Goal: Transaction & Acquisition: Download file/media

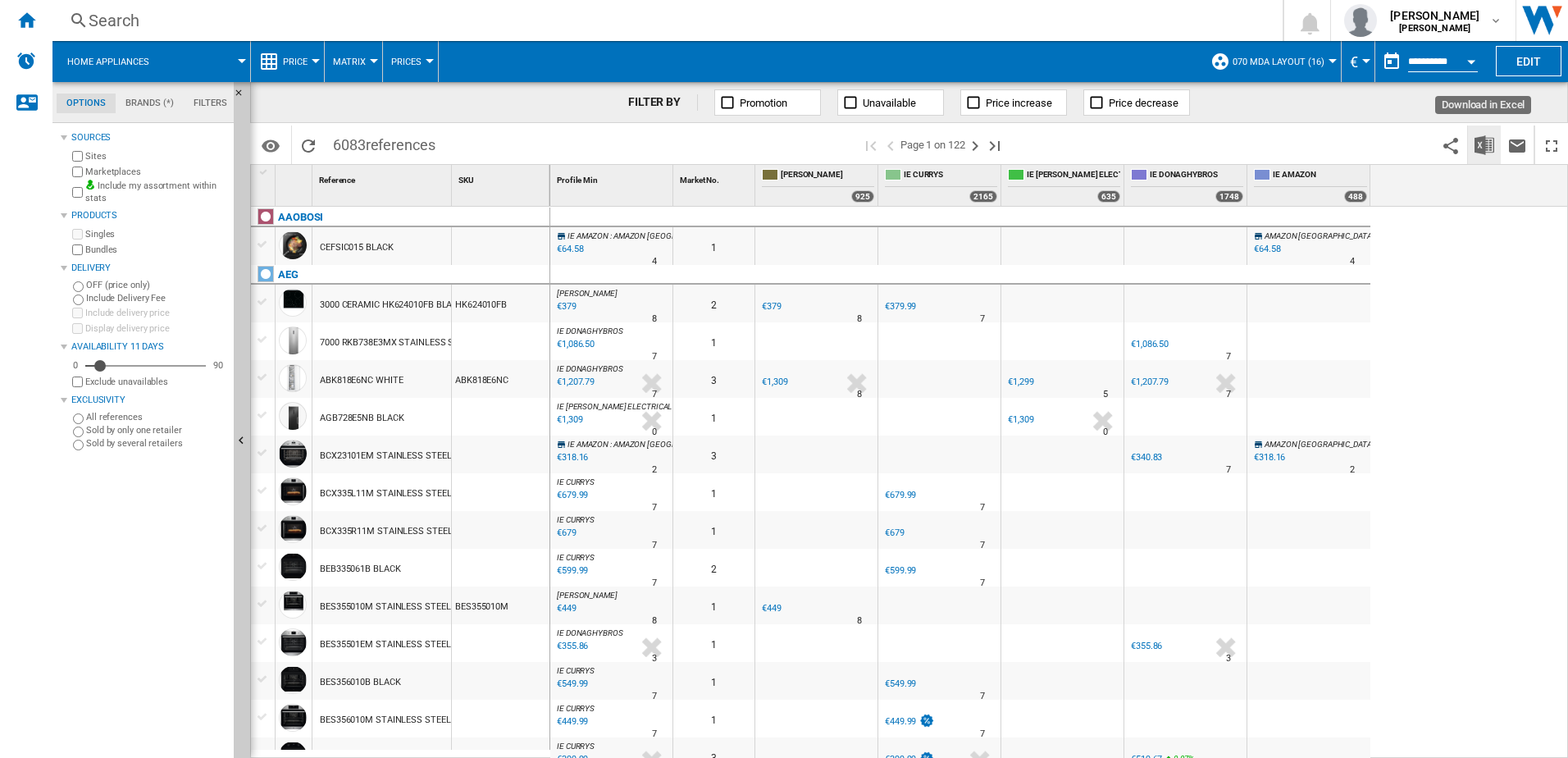
click at [1483, 144] on img "Download in Excel" at bounding box center [1485, 145] width 20 height 20
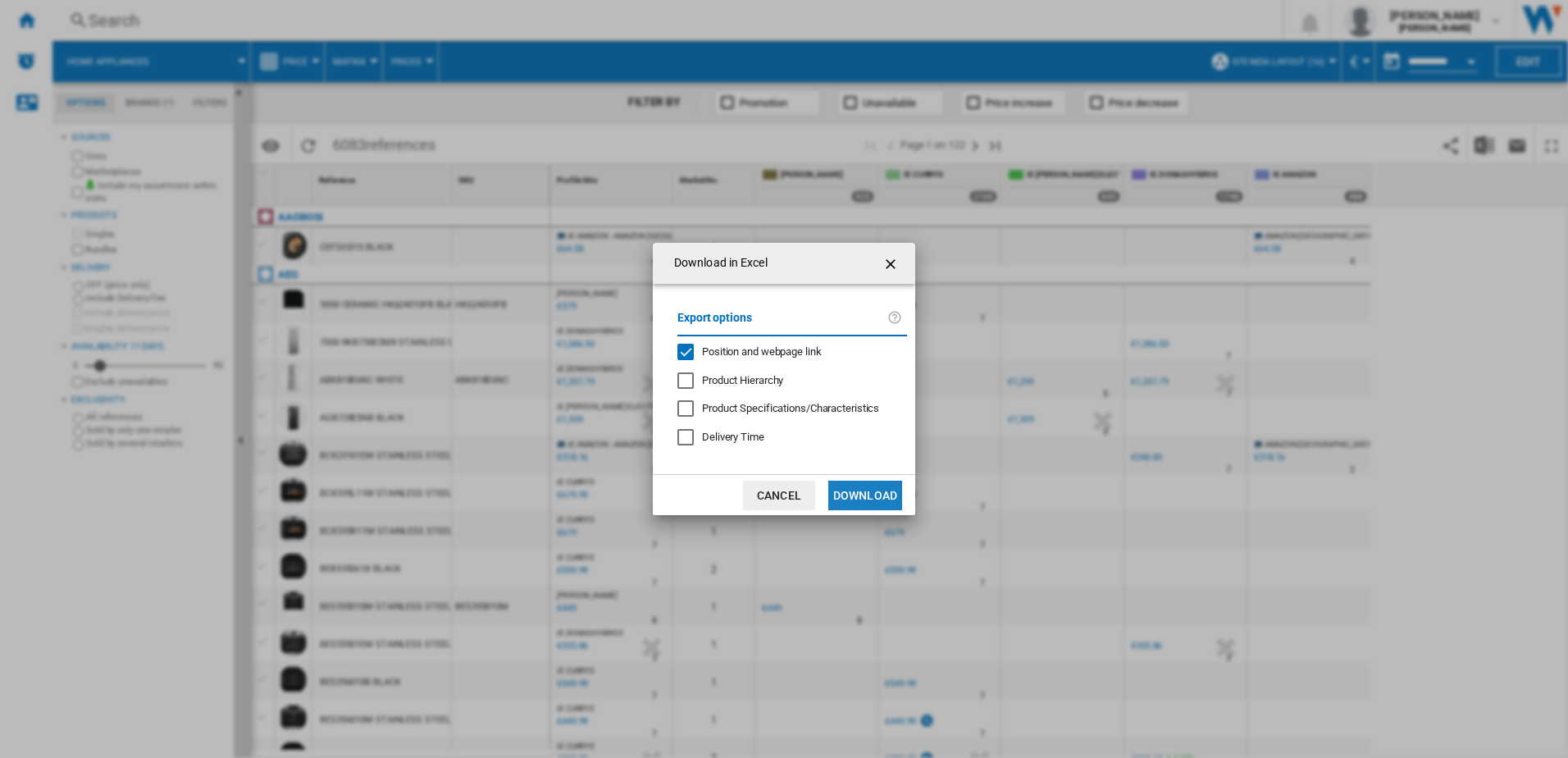
click at [862, 497] on button "Download" at bounding box center [865, 495] width 73 height 30
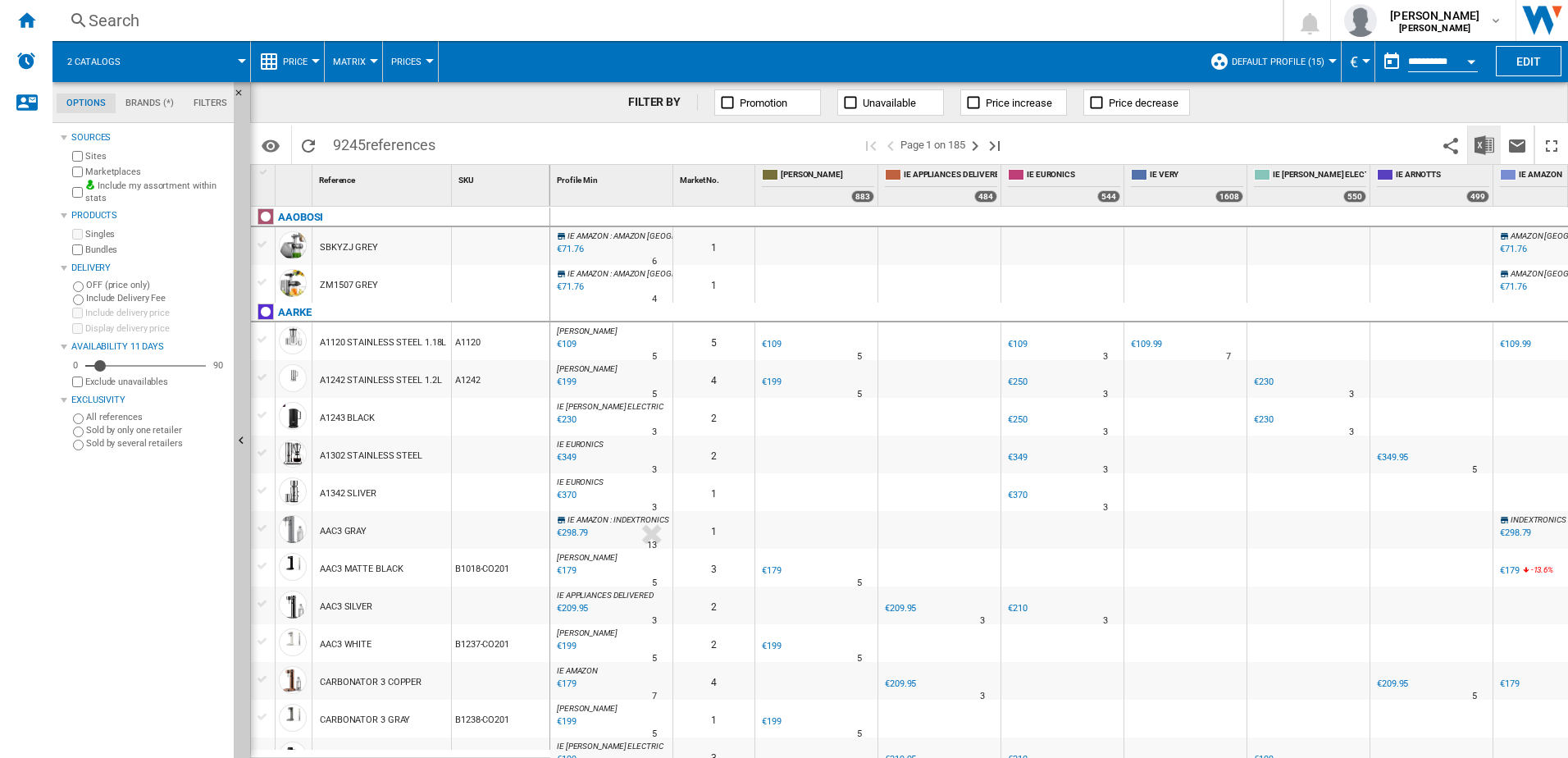
click at [1488, 147] on img "Download in Excel" at bounding box center [1485, 145] width 20 height 20
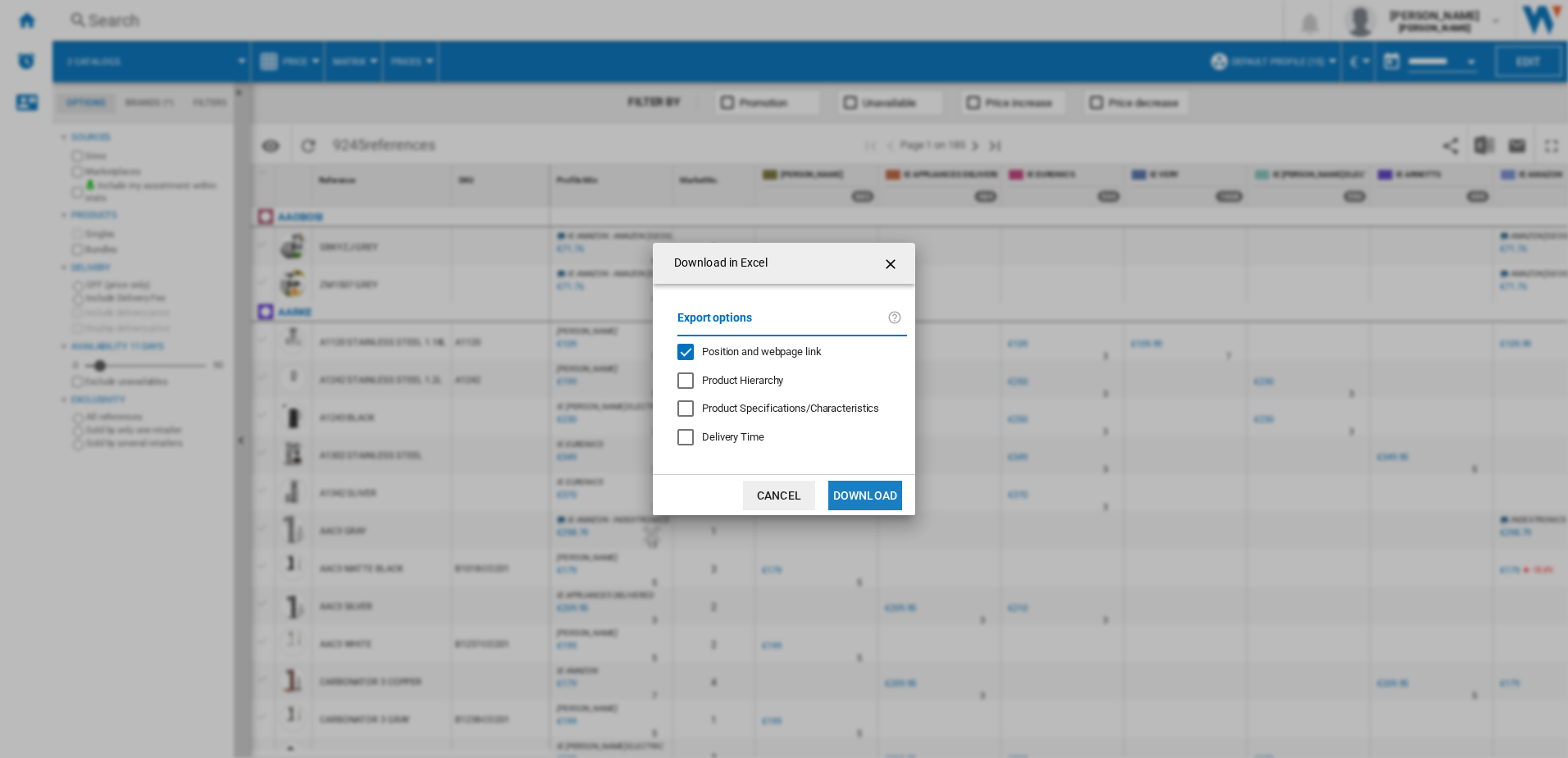
click at [846, 497] on button "Download" at bounding box center [865, 495] width 73 height 30
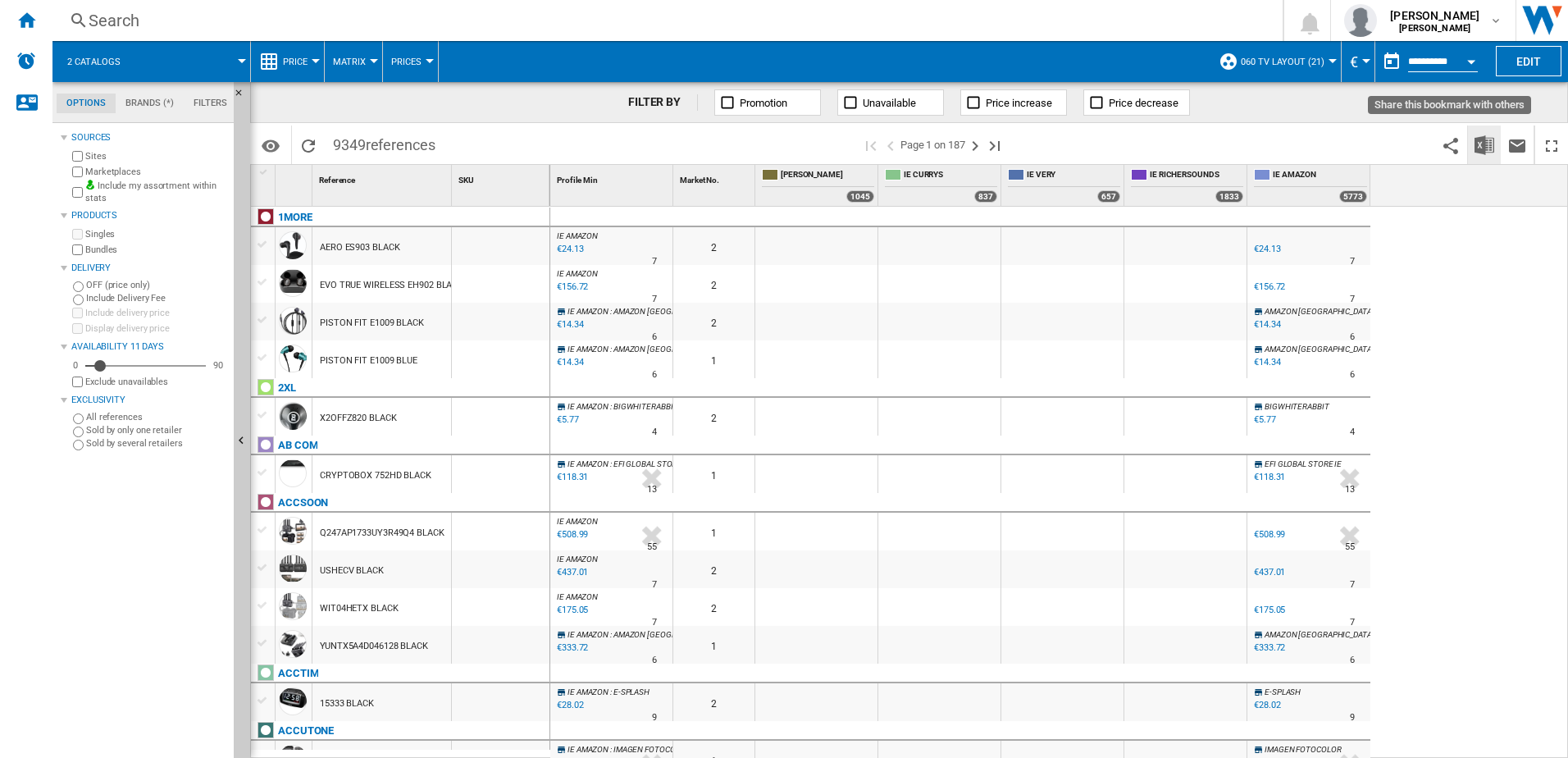
click at [1478, 136] on img "Download in Excel" at bounding box center [1485, 145] width 20 height 20
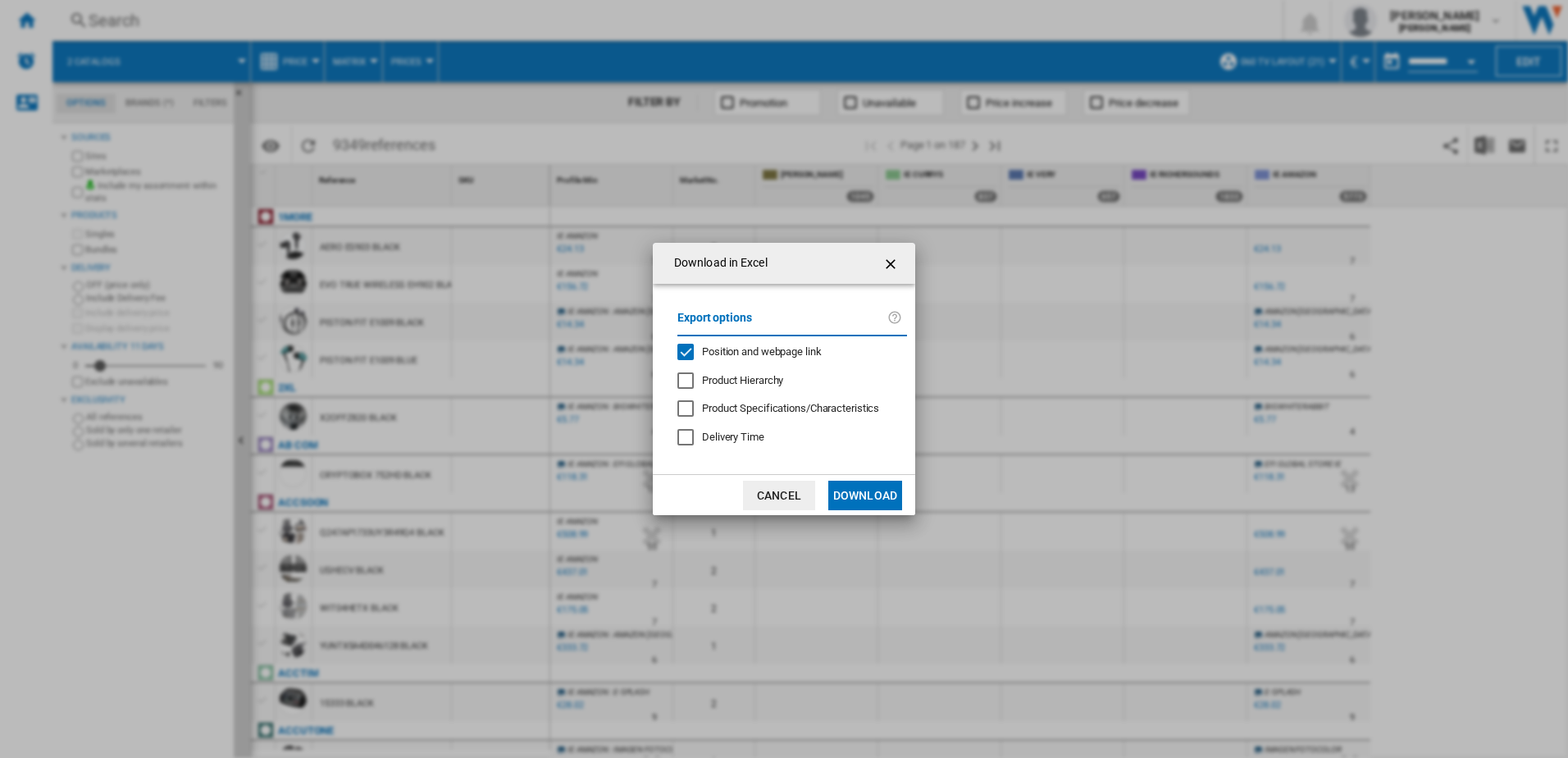
click at [879, 495] on button "Download" at bounding box center [865, 495] width 73 height 30
